Goal: Task Accomplishment & Management: Complete application form

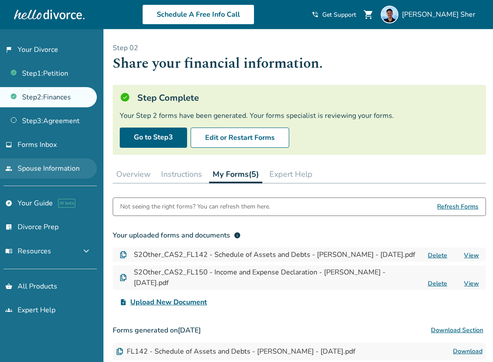
click at [60, 173] on link "people Spouse Information" at bounding box center [48, 169] width 97 height 20
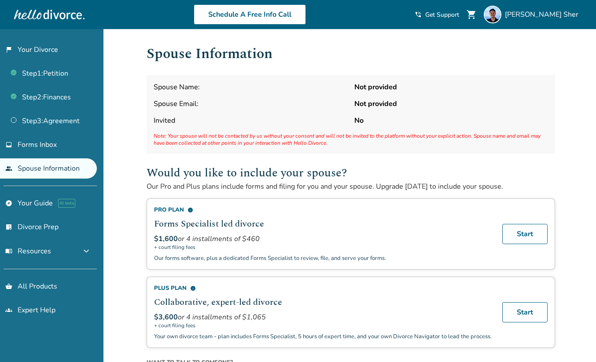
click at [70, 156] on ul "flag_2 Your Divorce Step 1 : Petition Step 2 : Finances Step 3 : Agreement inbo…" at bounding box center [48, 109] width 97 height 139
click at [64, 152] on link "inbox Forms Inbox" at bounding box center [48, 145] width 97 height 20
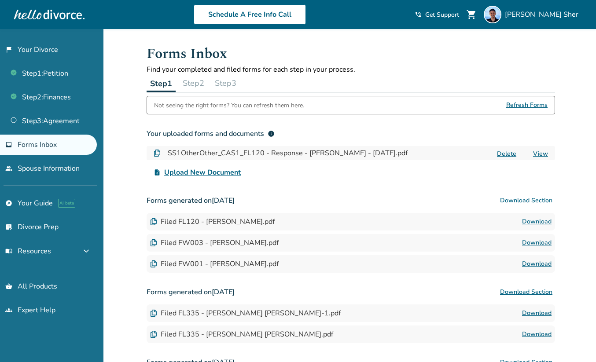
click at [198, 83] on button "Step 2" at bounding box center [193, 83] width 29 height 18
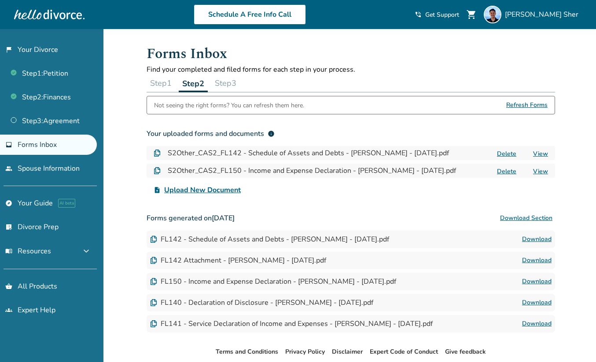
click at [228, 83] on button "Step 3" at bounding box center [225, 83] width 29 height 18
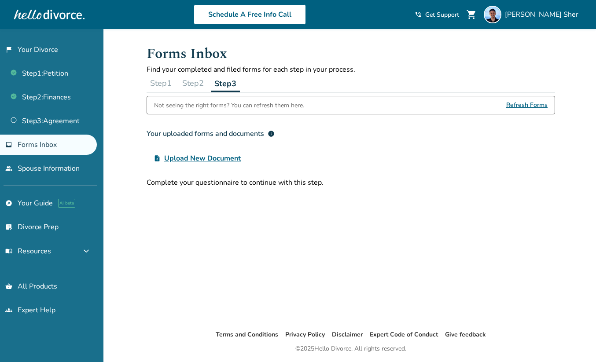
click at [201, 83] on button "Step 2" at bounding box center [193, 83] width 29 height 18
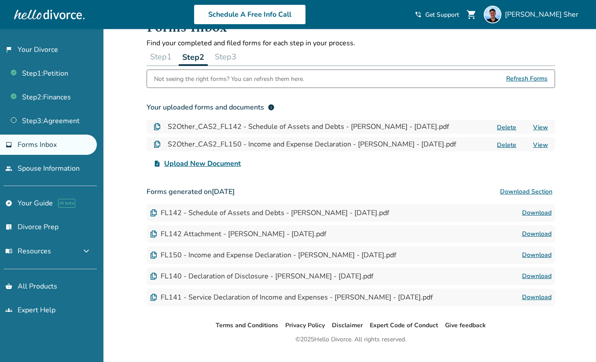
scroll to position [46, 0]
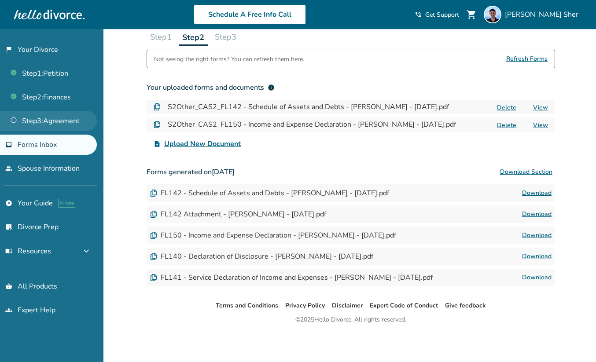
click at [96, 129] on link "Step 3 : Agreement" at bounding box center [48, 121] width 97 height 20
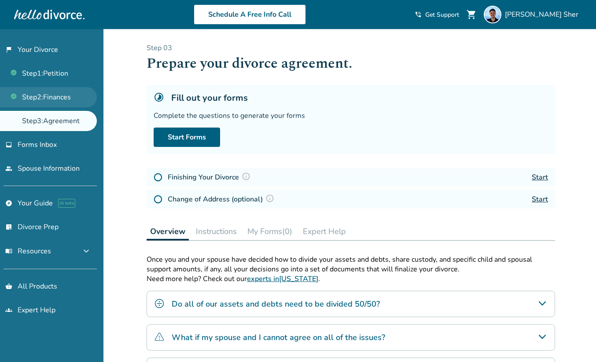
click at [79, 103] on link "Step 2 : Finances" at bounding box center [48, 97] width 97 height 20
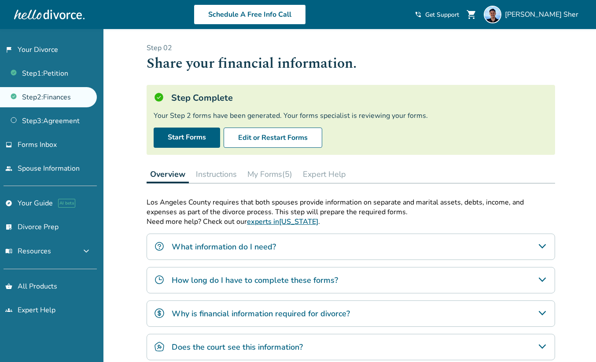
click at [214, 175] on button "Instructions" at bounding box center [216, 175] width 48 height 18
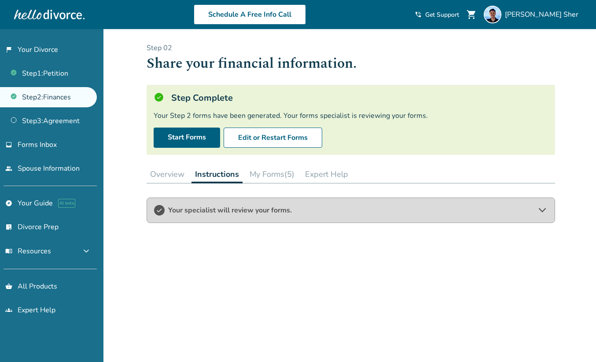
click at [252, 170] on button "My Forms (5)" at bounding box center [272, 175] width 52 height 18
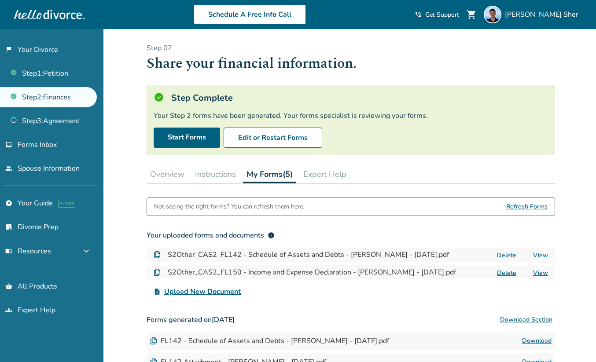
click at [122, 174] on div "Added to cart Step 0 2 Share your financial information. Step Complete Your Ste…" at bounding box center [298, 269] width 596 height 481
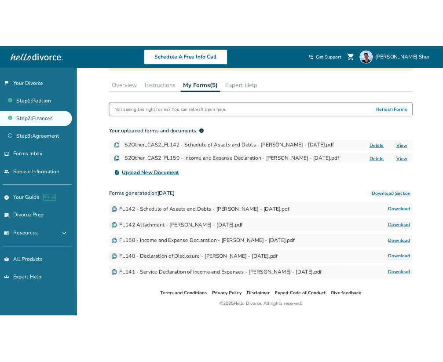
scroll to position [148, 0]
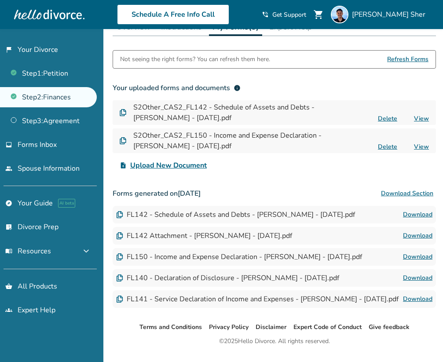
click at [298, 166] on div "upload_file Upload New Document" at bounding box center [275, 166] width 324 height 18
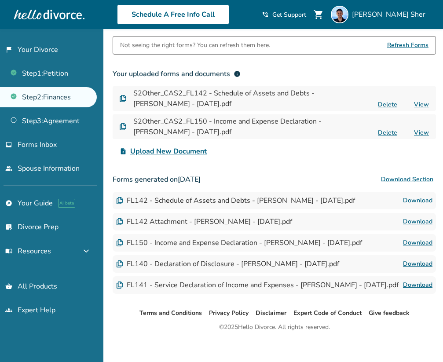
scroll to position [161, 0]
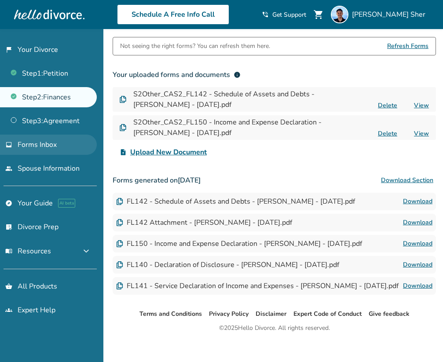
click at [49, 142] on span "Forms Inbox" at bounding box center [37, 145] width 39 height 10
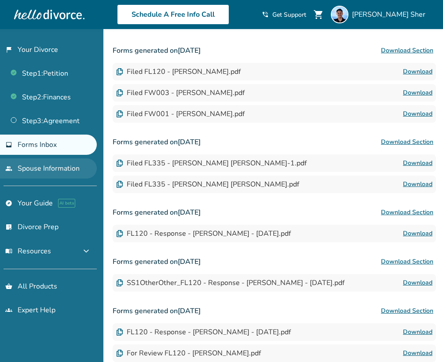
click at [53, 167] on link "people Spouse Information" at bounding box center [48, 169] width 97 height 20
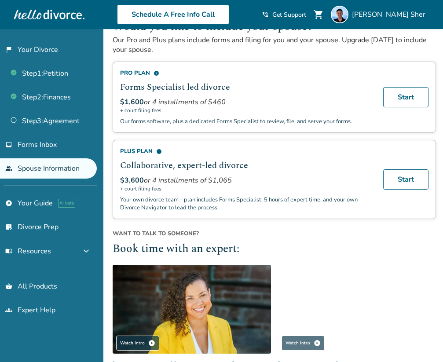
scroll to position [298, 0]
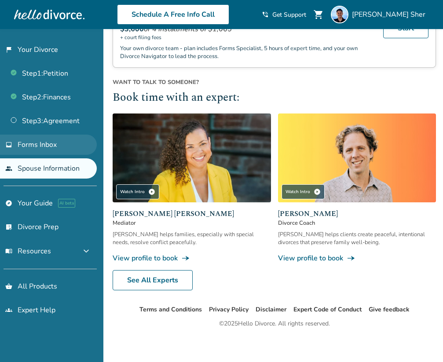
click at [73, 145] on link "inbox Forms Inbox" at bounding box center [48, 145] width 97 height 20
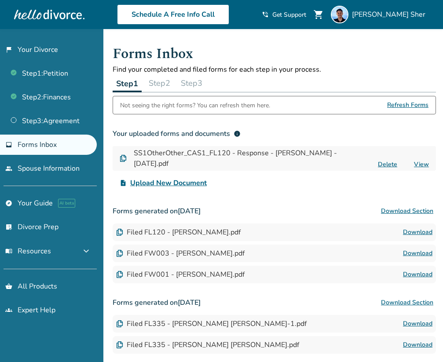
click at [112, 53] on div "Forms Inbox Find your completed and filed forms for each step in your process. …" at bounding box center [275, 332] width 338 height 607
click at [68, 164] on link "people Spouse Information" at bounding box center [48, 169] width 97 height 20
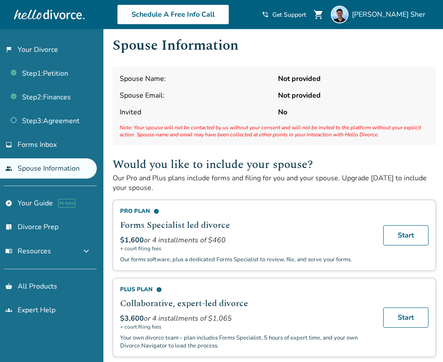
scroll to position [12, 0]
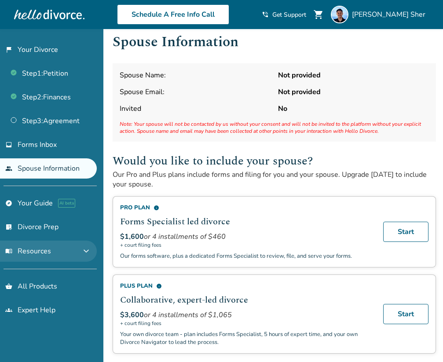
click at [68, 251] on button "menu_book Resources expand_more" at bounding box center [48, 251] width 97 height 21
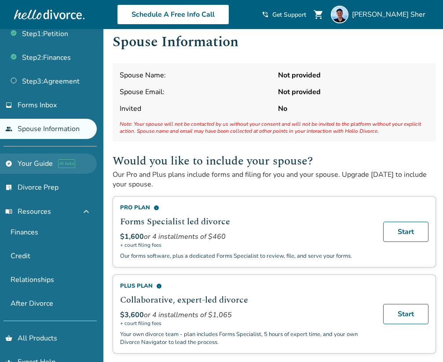
scroll to position [40, 0]
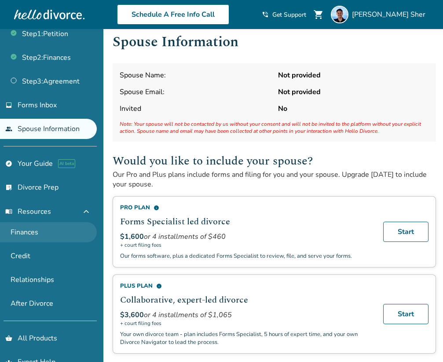
click at [66, 226] on link "Finances" at bounding box center [48, 232] width 97 height 20
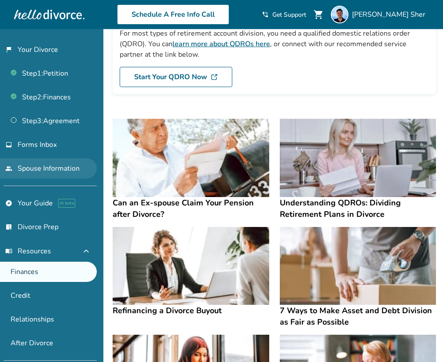
click at [67, 169] on link "people Spouse Information" at bounding box center [48, 169] width 97 height 20
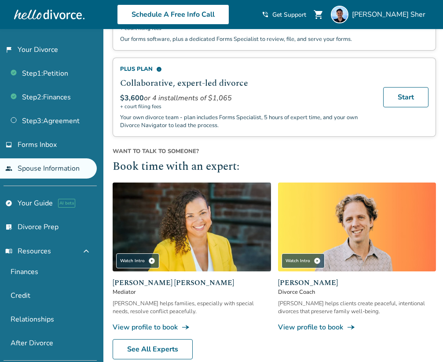
scroll to position [298, 0]
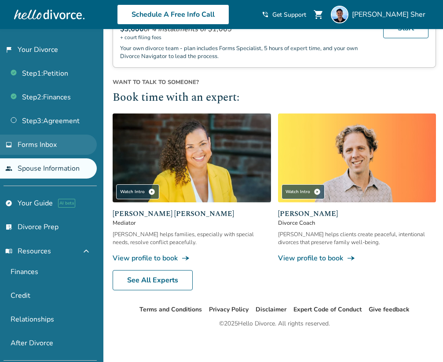
click at [69, 136] on link "inbox Forms Inbox" at bounding box center [48, 145] width 97 height 20
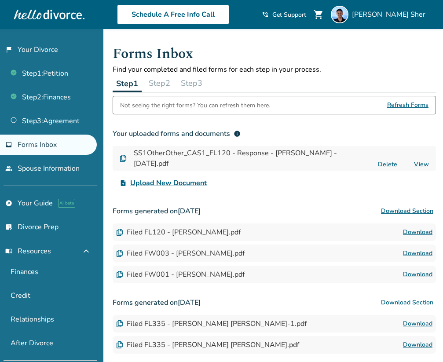
click at [158, 82] on button "Step 2" at bounding box center [159, 83] width 29 height 18
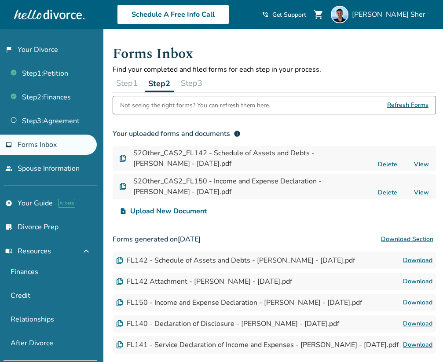
click at [185, 76] on button "Step 3" at bounding box center [191, 83] width 29 height 18
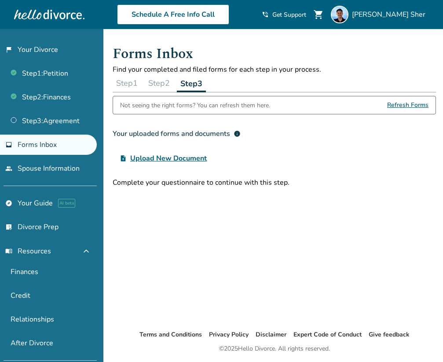
click at [124, 82] on button "Step 1" at bounding box center [127, 83] width 29 height 18
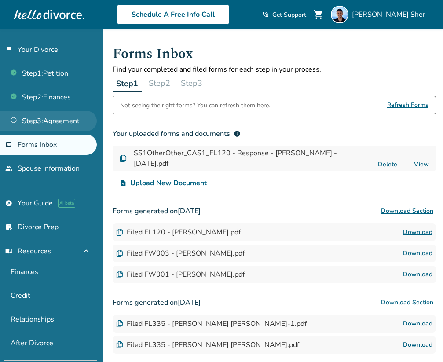
click at [59, 115] on link "Step 3 : Agreement" at bounding box center [48, 121] width 97 height 20
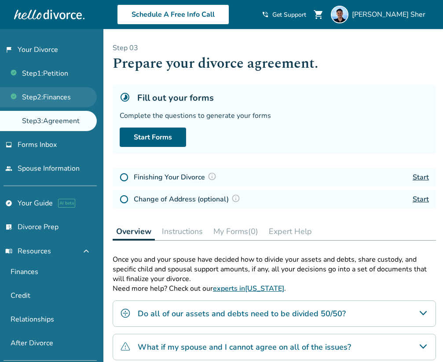
click at [62, 101] on link "Step 2 : Finances" at bounding box center [48, 97] width 97 height 20
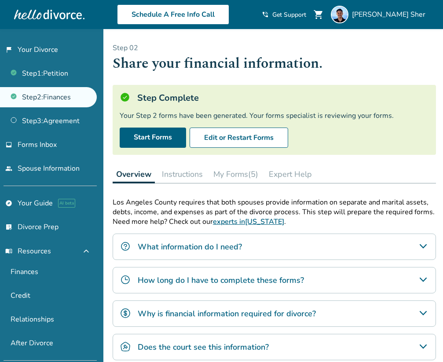
click at [220, 170] on button "My Forms (5)" at bounding box center [236, 175] width 52 height 18
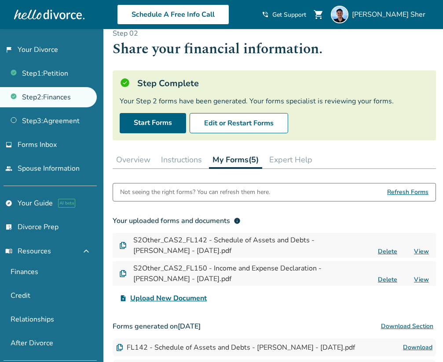
scroll to position [0, 0]
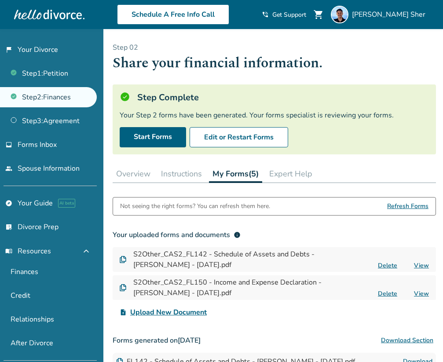
click at [132, 164] on div "Step 0 2 Share your financial information. Step Complete Your Step 2 forms have…" at bounding box center [275, 249] width 324 height 413
click at [130, 173] on button "Overview" at bounding box center [133, 174] width 41 height 18
